Goal: Transaction & Acquisition: Obtain resource

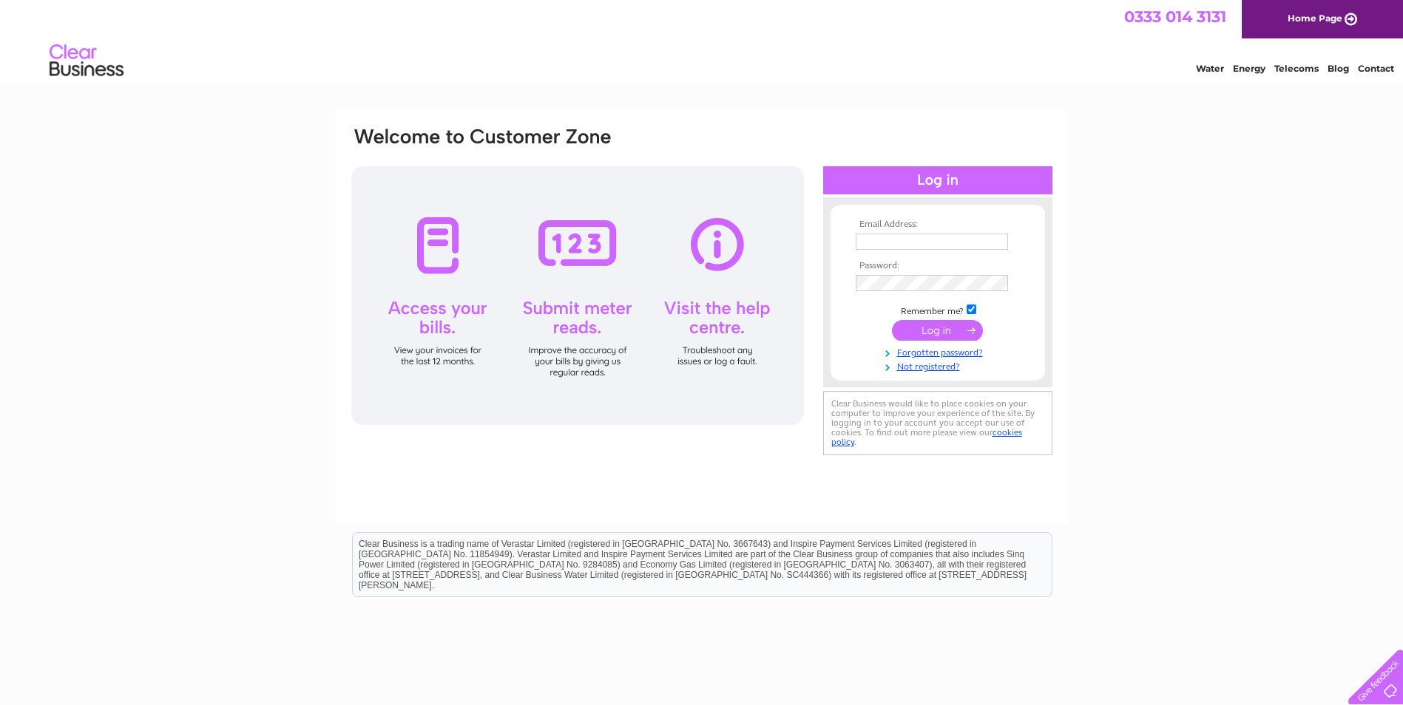
type input "[EMAIL_ADDRESS][DOMAIN_NAME]"
click at [932, 330] on input "submit" at bounding box center [937, 330] width 91 height 21
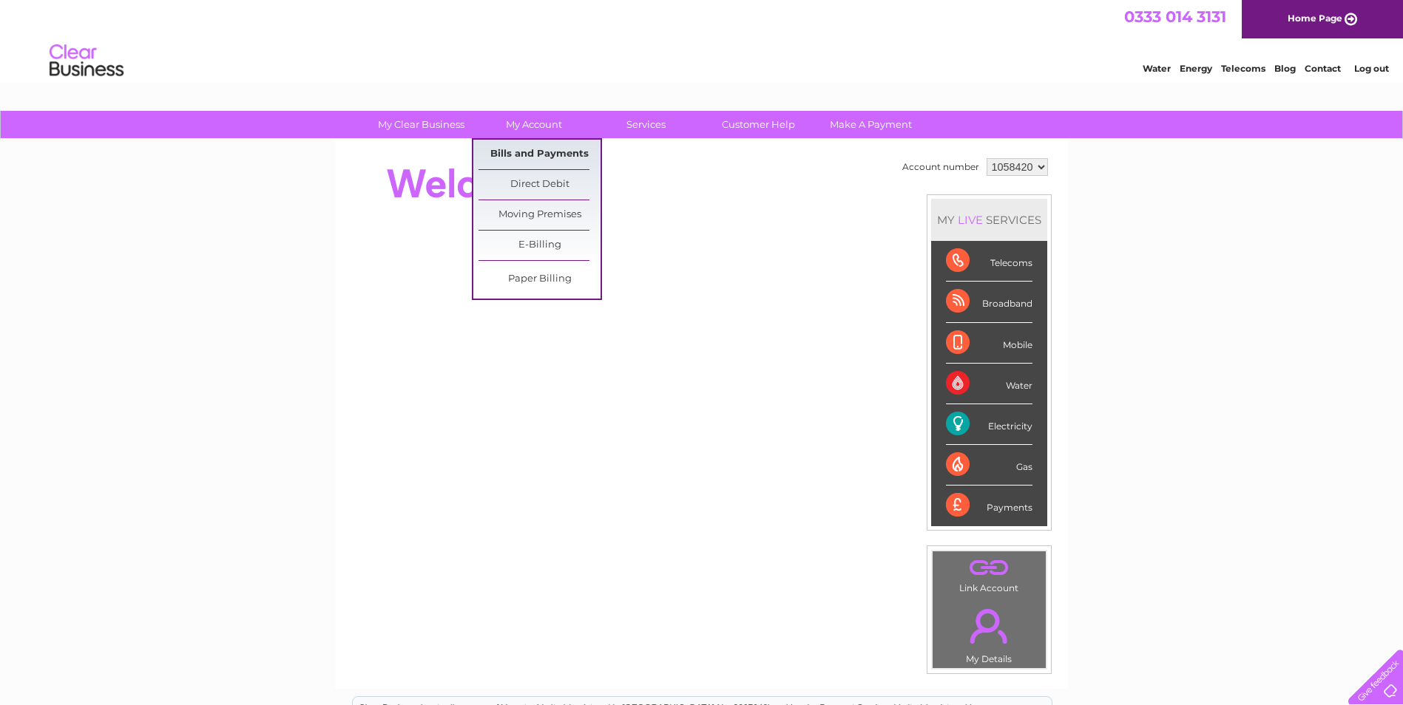
click at [540, 148] on link "Bills and Payments" at bounding box center [539, 155] width 122 height 30
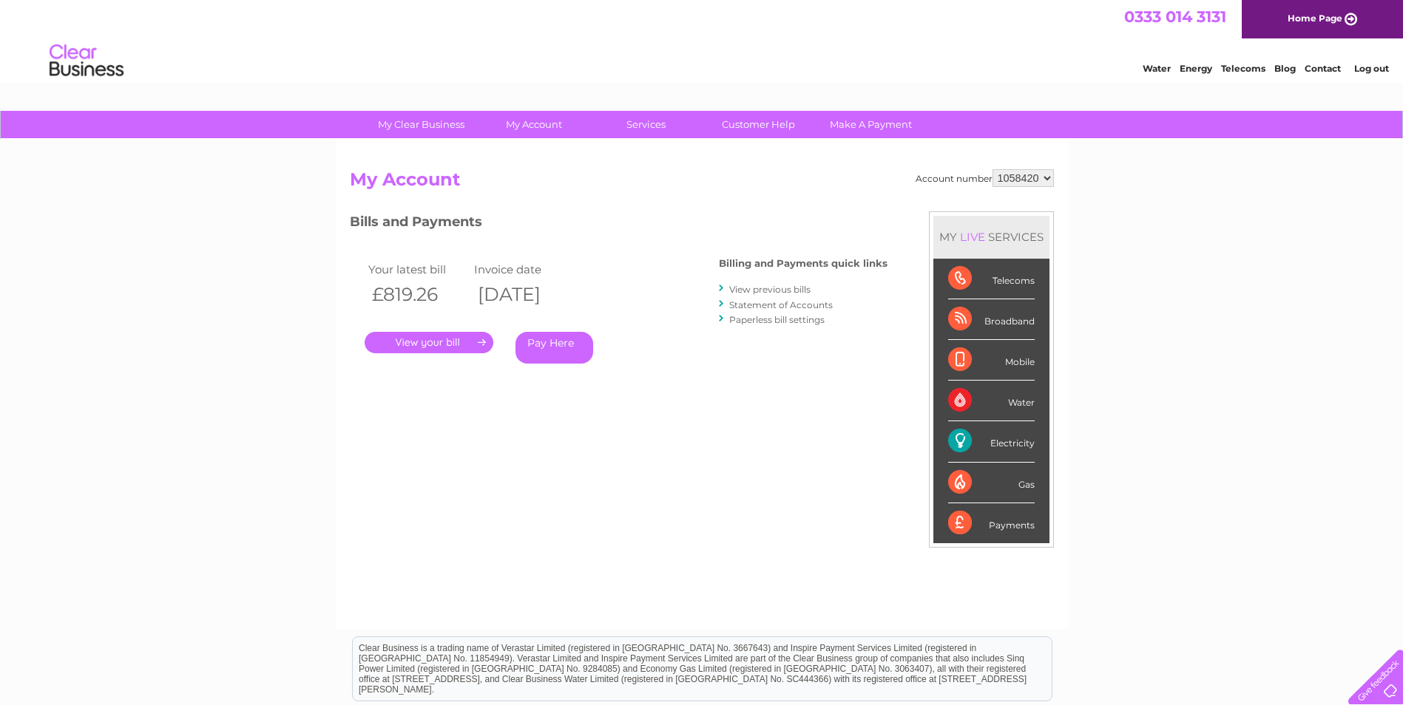
click at [432, 340] on link "." at bounding box center [429, 342] width 129 height 21
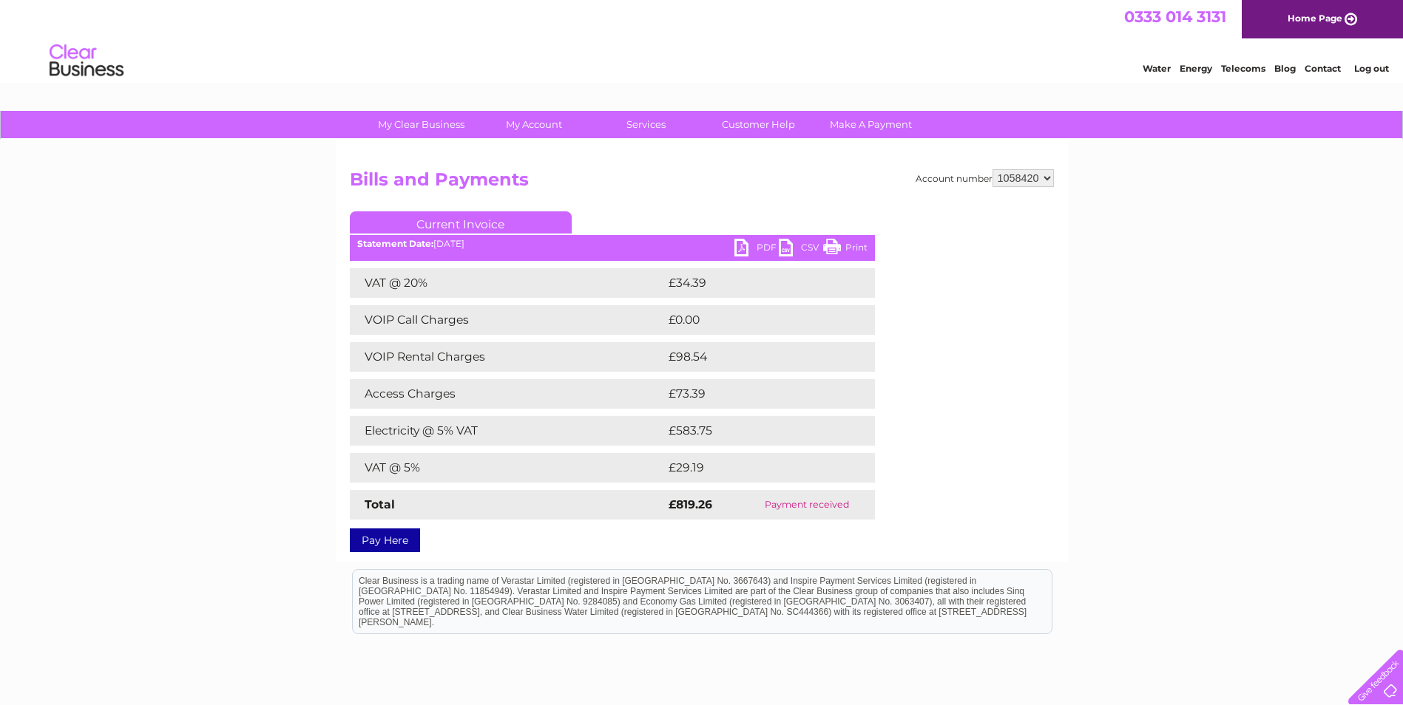
click at [754, 248] on link "PDF" at bounding box center [756, 249] width 44 height 21
